Goal: Task Accomplishment & Management: Use online tool/utility

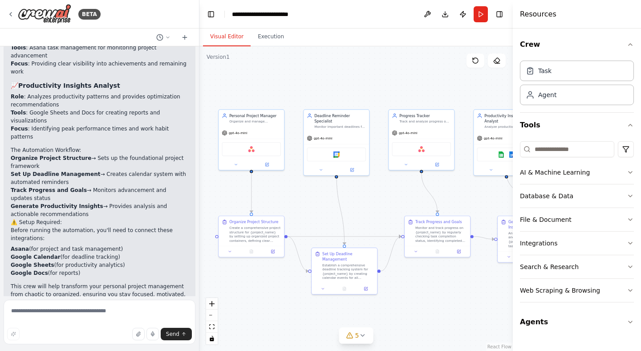
drag, startPoint x: 435, startPoint y: 194, endPoint x: 308, endPoint y: 189, distance: 126.9
click at [308, 189] on div ".deletable-edge-delete-btn { width: 20px; height: 20px; border: 0px solid #ffff…" at bounding box center [355, 198] width 313 height 304
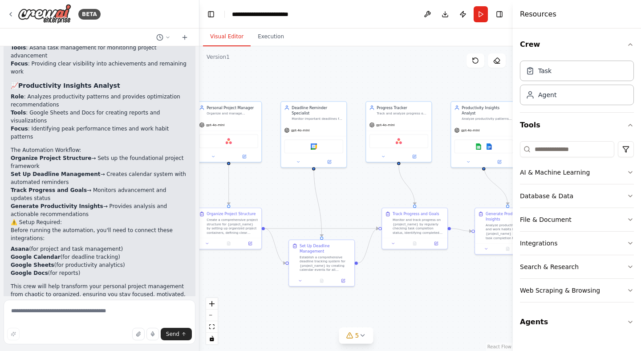
drag, startPoint x: 384, startPoint y: 207, endPoint x: 363, endPoint y: 198, distance: 22.3
click at [363, 198] on div ".deletable-edge-delete-btn { width: 20px; height: 20px; border: 0px solid #ffff…" at bounding box center [355, 198] width 313 height 304
click at [631, 321] on icon "button" at bounding box center [630, 322] width 4 height 2
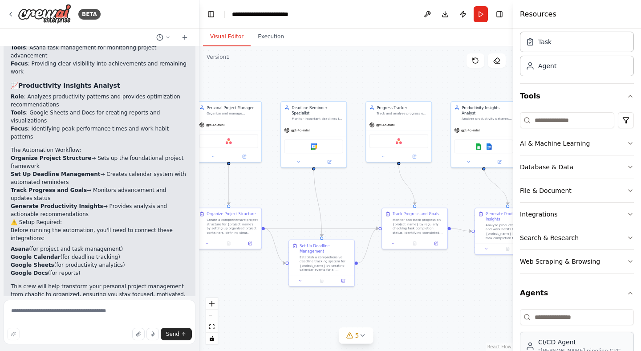
scroll to position [53, 0]
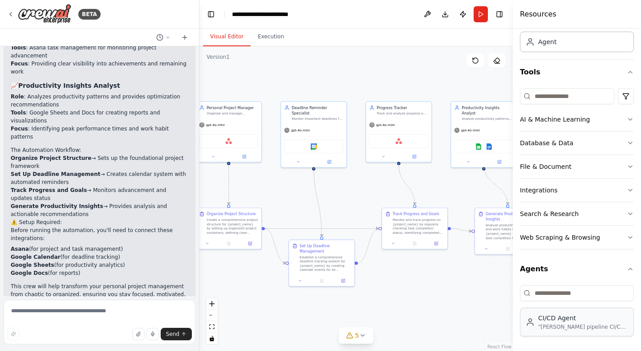
click at [564, 327] on div ""Quản lý pipeline CI/CD từ commit code → build → test → deploy → rollback nếu l…" at bounding box center [583, 326] width 90 height 7
click at [550, 324] on div ""Quản lý pipeline CI/CD từ commit code → build → test → deploy → rollback nếu l…" at bounding box center [583, 326] width 90 height 7
click at [551, 325] on div ""Quản lý pipeline CI/CD từ commit code → build → test → deploy → rollback nếu l…" at bounding box center [583, 326] width 90 height 7
click at [551, 326] on div ""Quản lý pipeline CI/CD từ commit code → build → test → deploy → rollback nếu l…" at bounding box center [583, 326] width 90 height 7
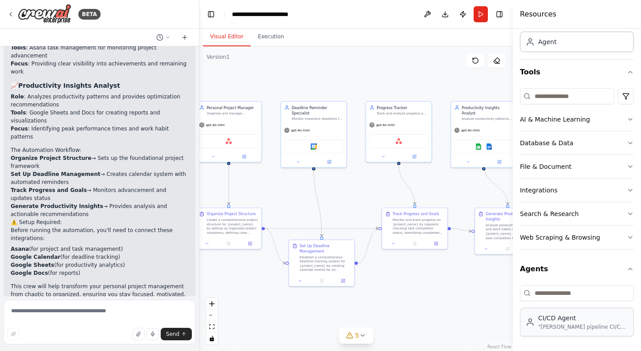
click at [560, 324] on div ""Quản lý pipeline CI/CD từ commit code → build → test → deploy → rollback nếu l…" at bounding box center [583, 326] width 90 height 7
click at [479, 15] on button "Run" at bounding box center [480, 14] width 14 height 16
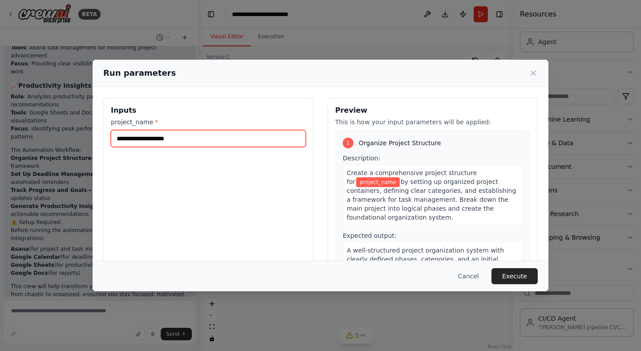
click at [156, 137] on input "project_name *" at bounding box center [208, 138] width 195 height 17
click at [180, 139] on input "project_name *" at bounding box center [208, 138] width 195 height 17
click at [472, 278] on button "Cancel" at bounding box center [468, 276] width 35 height 16
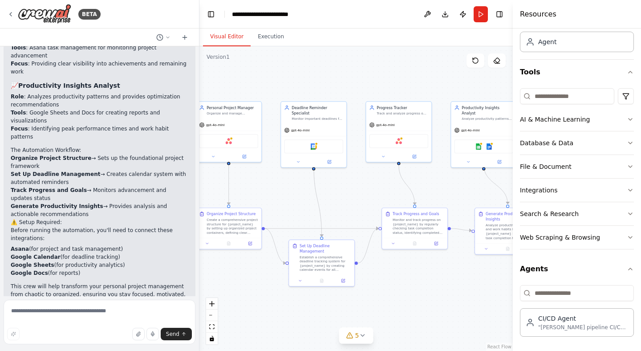
click at [442, 289] on div ".deletable-edge-delete-btn { width: 20px; height: 20px; border: 0px solid #ffff…" at bounding box center [355, 198] width 313 height 304
click at [9, 13] on icon at bounding box center [10, 14] width 7 height 7
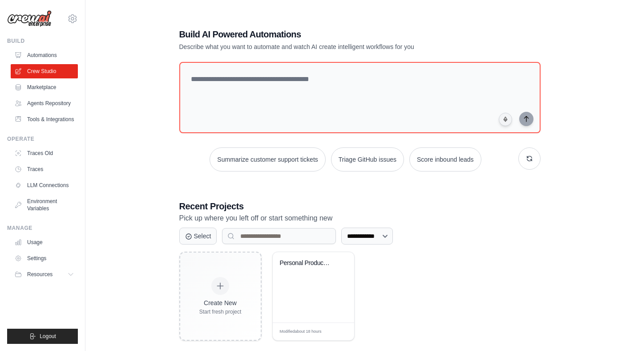
click at [539, 210] on h3 "Recent Projects" at bounding box center [359, 206] width 361 height 12
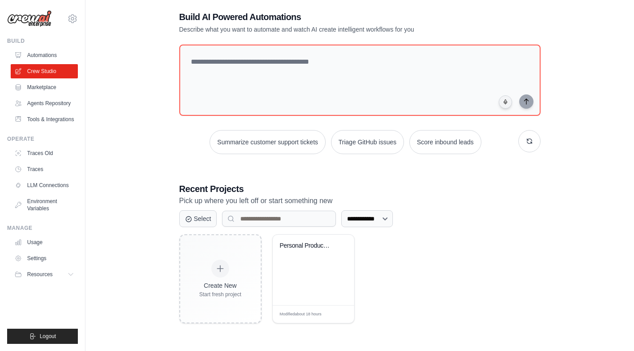
scroll to position [18, 0]
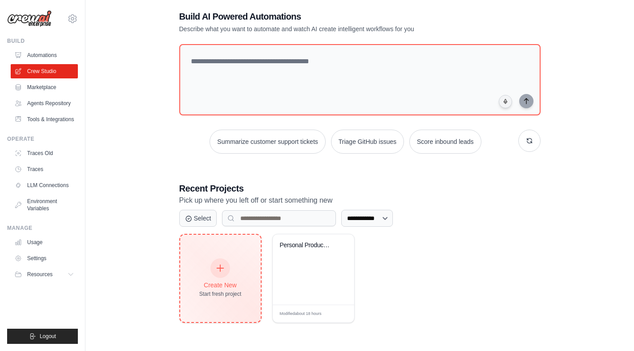
click at [222, 271] on icon at bounding box center [220, 268] width 10 height 10
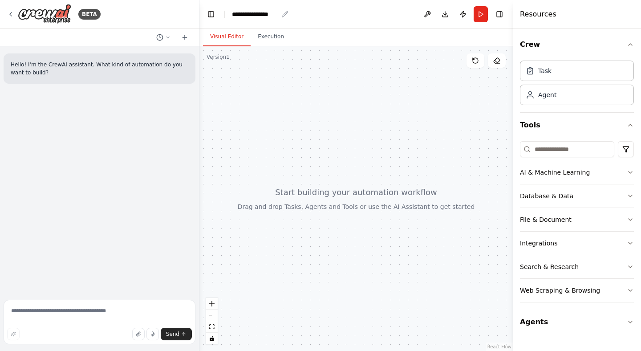
click at [272, 15] on div "**********" at bounding box center [255, 14] width 46 height 9
click at [289, 18] on div "**********" at bounding box center [265, 14] width 67 height 9
click at [269, 13] on div "**********" at bounding box center [265, 14] width 67 height 9
drag, startPoint x: 281, startPoint y: 14, endPoint x: 217, endPoint y: 11, distance: 63.7
click at [217, 11] on header "**********" at bounding box center [355, 14] width 313 height 28
